Goal: Task Accomplishment & Management: Complete application form

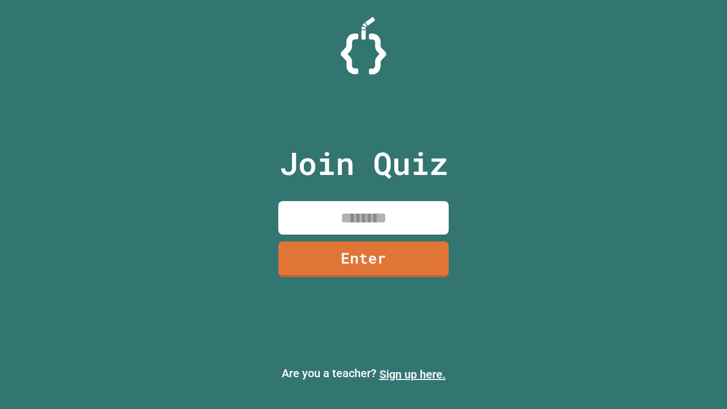
click at [412, 374] on link "Sign up here." at bounding box center [412, 374] width 66 height 14
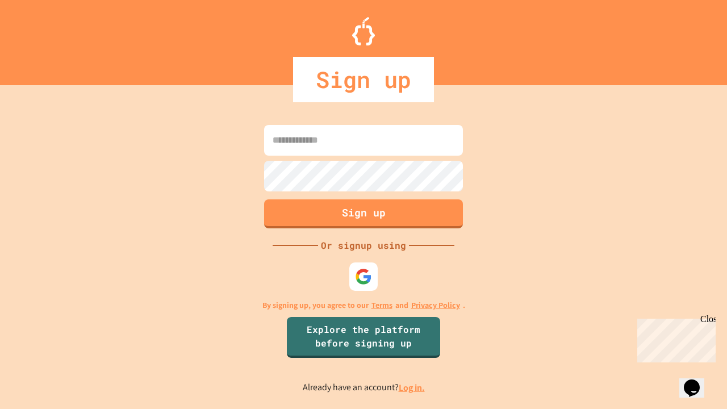
click at [412, 387] on link "Log in." at bounding box center [411, 387] width 26 height 12
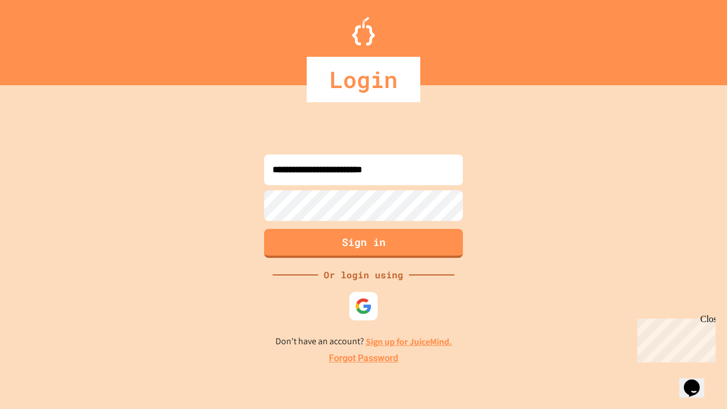
type input "**********"
